Goal: Information Seeking & Learning: Learn about a topic

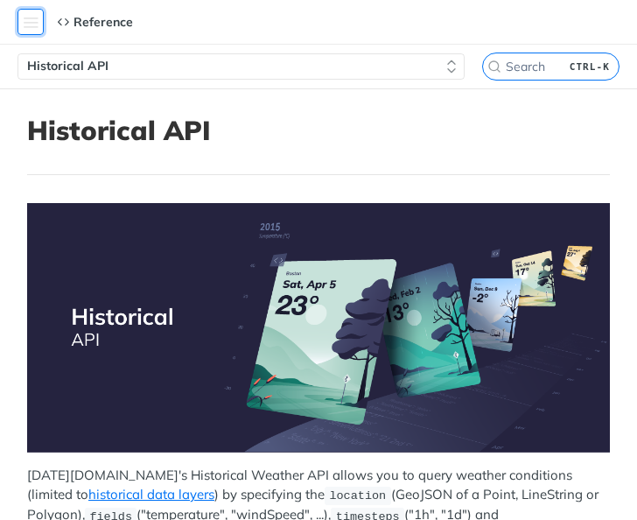
click at [27, 16] on button "Toggle navigation menu" at bounding box center [30, 22] width 26 height 26
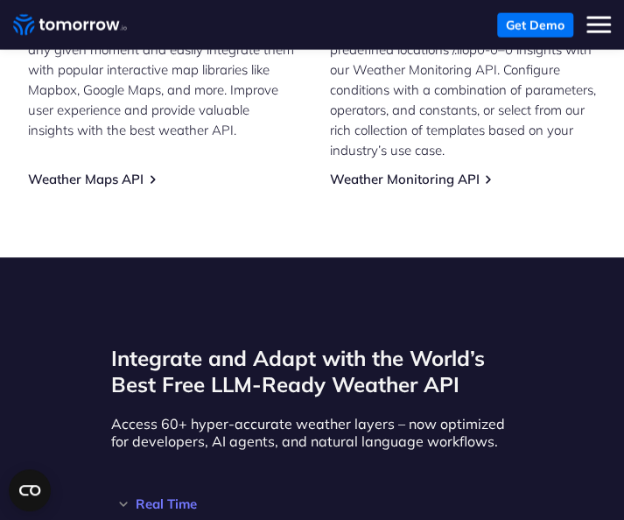
scroll to position [1312, 0]
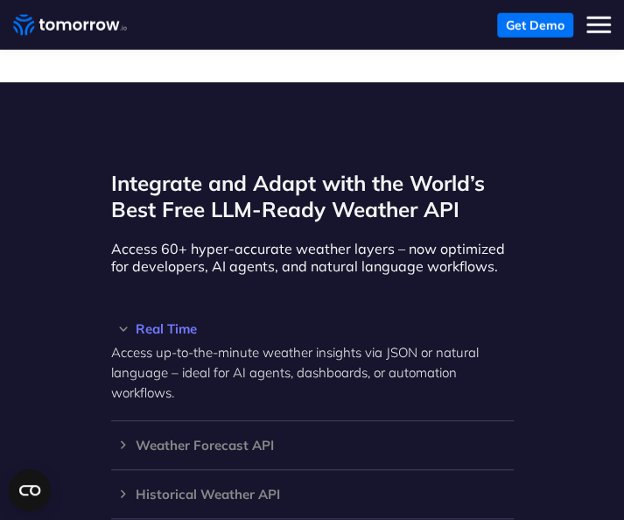
click at [178, 322] on h3 "Real Time" at bounding box center [312, 328] width 402 height 13
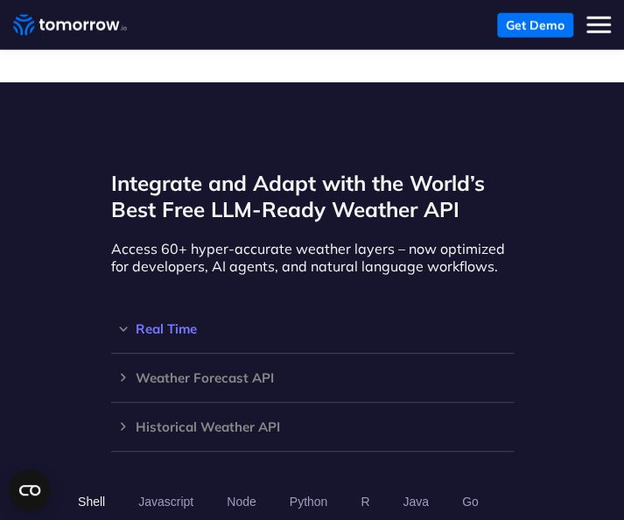
click at [178, 322] on h3 "Real Time" at bounding box center [312, 328] width 402 height 13
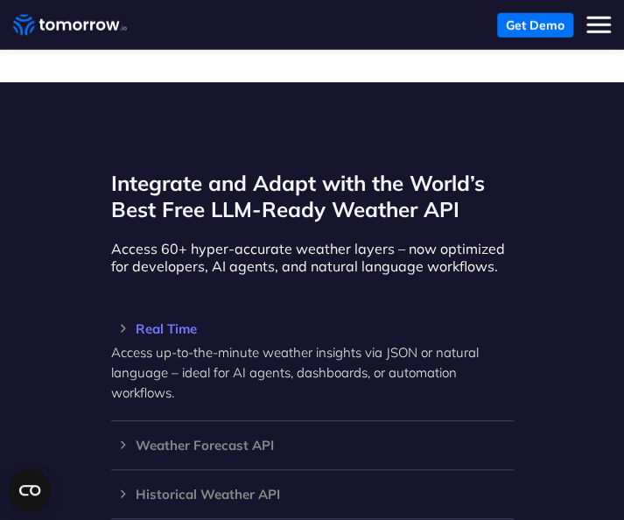
click at [178, 322] on h3 "Real Time" at bounding box center [312, 328] width 402 height 13
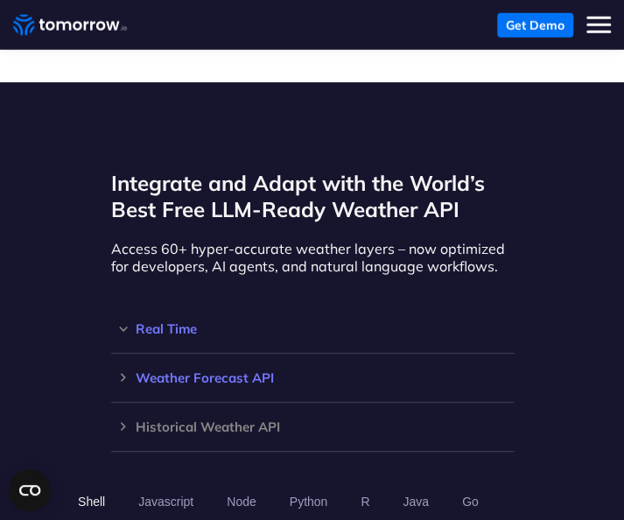
click at [192, 357] on div "Weather Forecast API Access ultra-accurate, hyperlocal data up to 14 days in th…" at bounding box center [312, 377] width 402 height 49
click at [191, 371] on h3 "Weather Forecast API" at bounding box center [312, 377] width 402 height 13
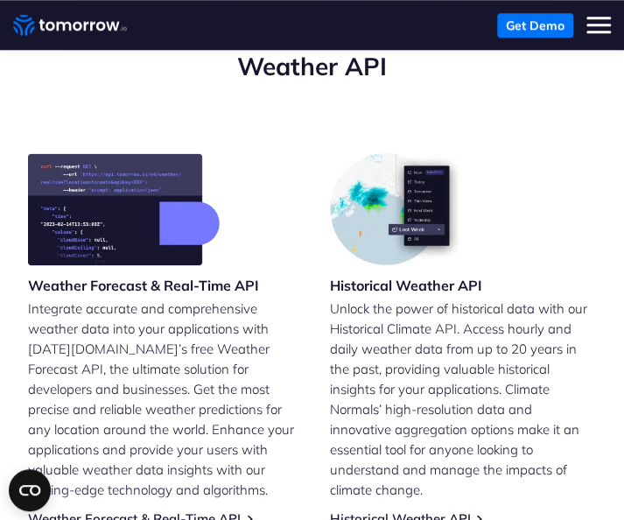
scroll to position [437, 0]
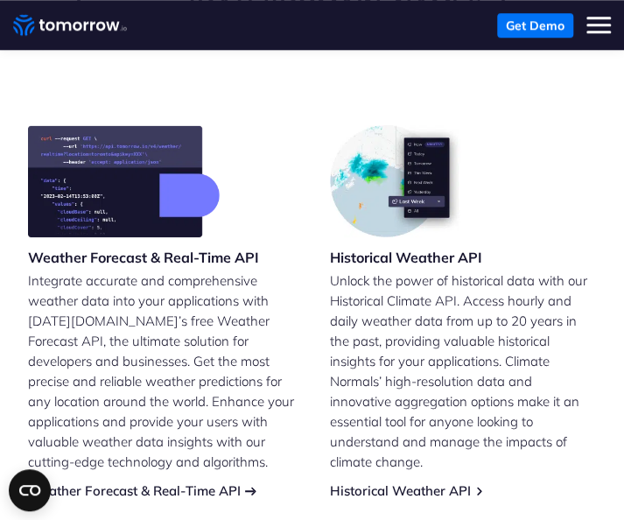
click at [197, 482] on link "Weather Forecast & Real-Time API" at bounding box center [134, 490] width 213 height 17
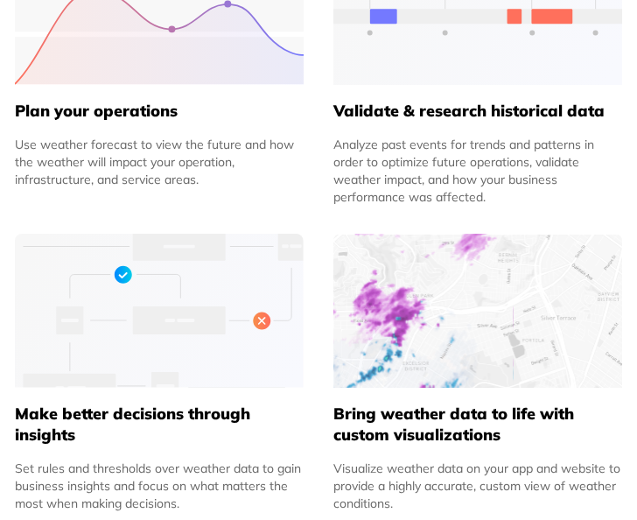
scroll to position [1137, 0]
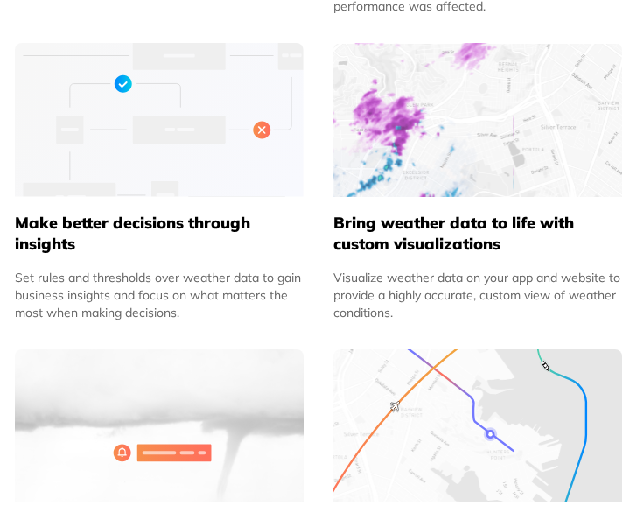
click at [462, 181] on img at bounding box center [477, 119] width 289 height 153
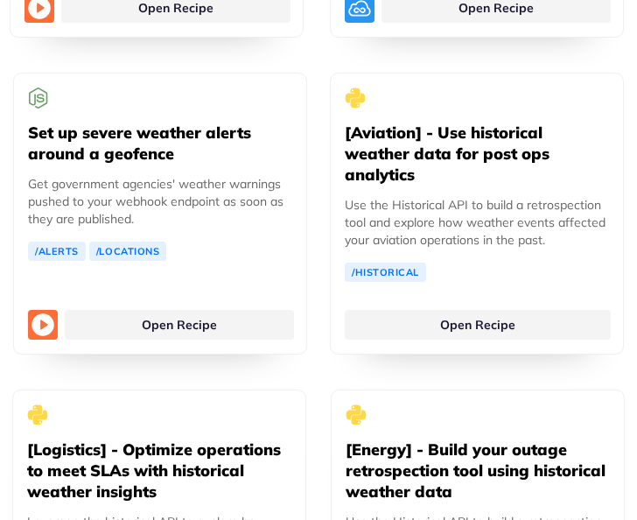
scroll to position [4461, 0]
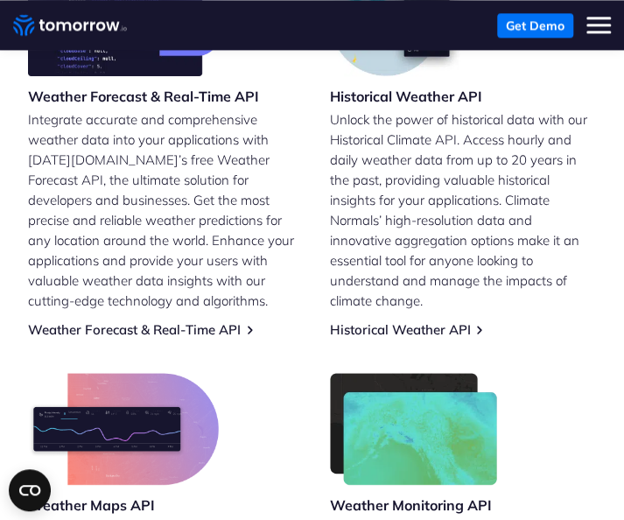
scroll to position [525, 0]
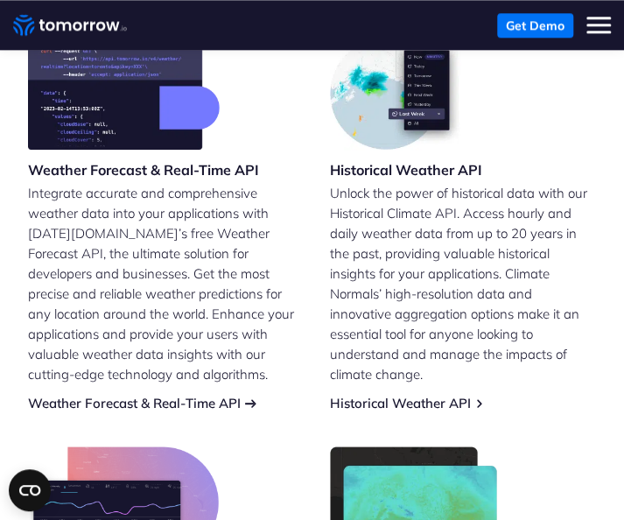
click at [136, 394] on link "Weather Forecast & Real-Time API" at bounding box center [134, 402] width 213 height 17
